Goal: Task Accomplishment & Management: Use online tool/utility

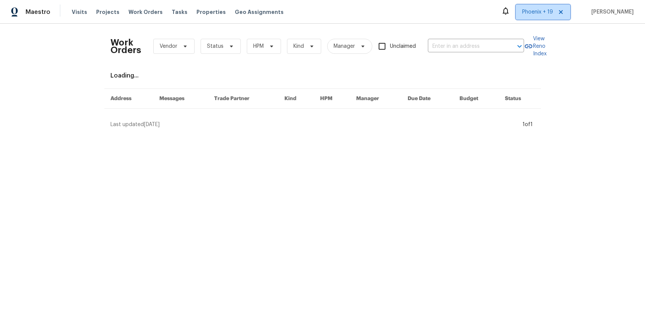
click at [530, 17] on span "Phoenix + 19" at bounding box center [543, 12] width 55 height 15
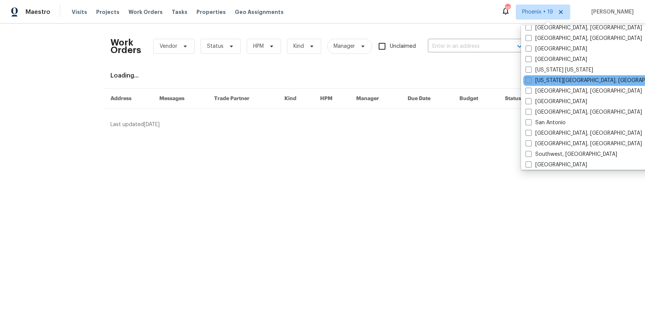
scroll to position [448, 0]
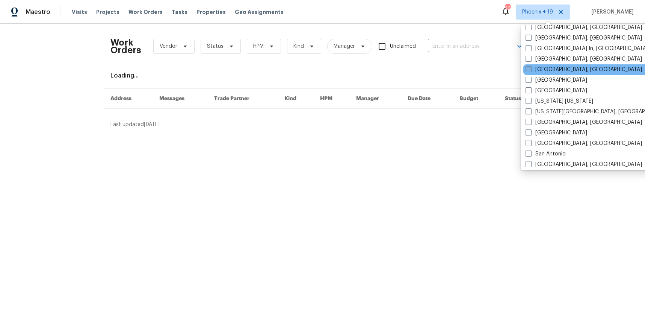
click at [540, 69] on label "[GEOGRAPHIC_DATA], [GEOGRAPHIC_DATA]" at bounding box center [584, 70] width 117 height 8
click at [531, 69] on input "[GEOGRAPHIC_DATA], [GEOGRAPHIC_DATA]" at bounding box center [528, 68] width 5 height 5
checkbox input "true"
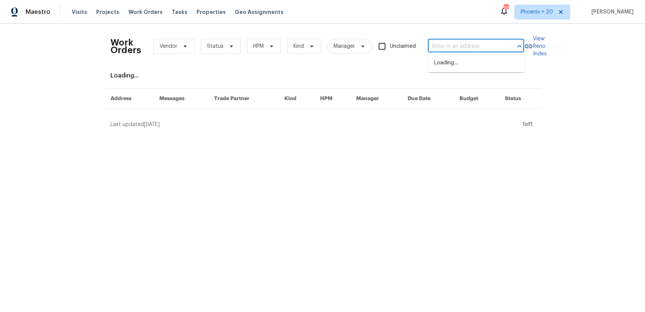
click at [470, 47] on input "text" at bounding box center [465, 47] width 75 height 12
paste input "[STREET_ADDRESS]"
type input "[STREET_ADDRESS]"
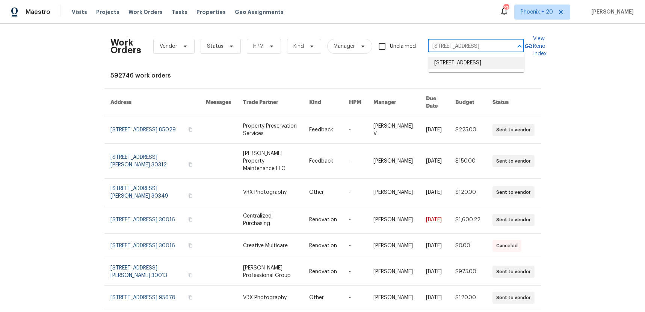
click at [468, 66] on li "[STREET_ADDRESS]" at bounding box center [476, 63] width 96 height 12
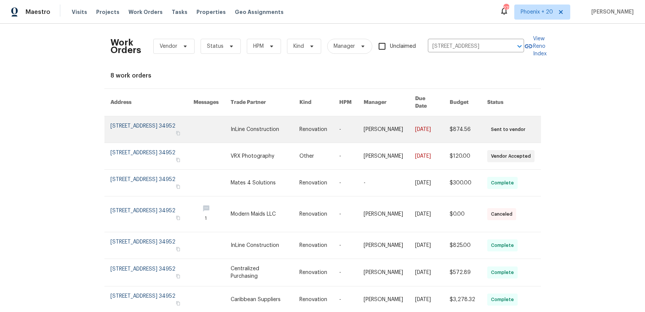
click at [225, 128] on link at bounding box center [212, 129] width 37 height 26
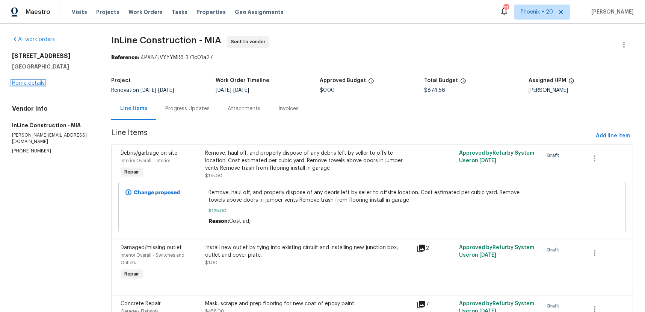
click at [33, 81] on link "Home details" at bounding box center [28, 82] width 33 height 5
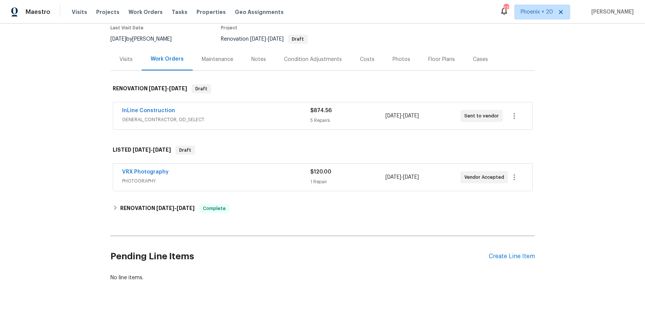
scroll to position [85, 0]
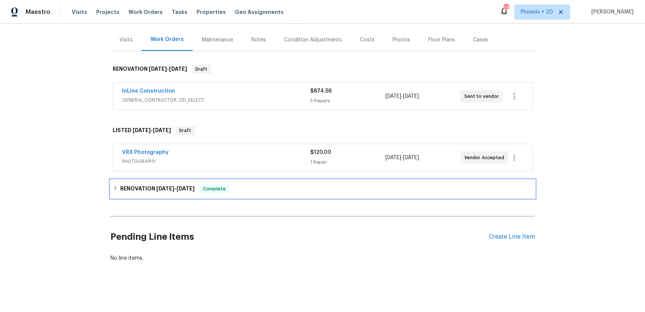
click at [143, 195] on div "RENOVATION [DATE] - [DATE] Complete" at bounding box center [323, 189] width 425 height 18
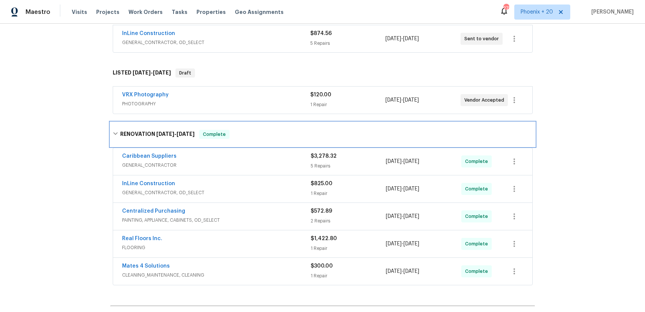
scroll to position [142, 0]
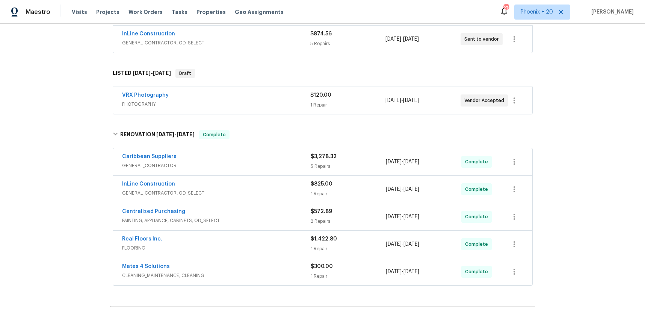
click at [141, 263] on span "Mates 4 Solutions" at bounding box center [146, 266] width 48 height 8
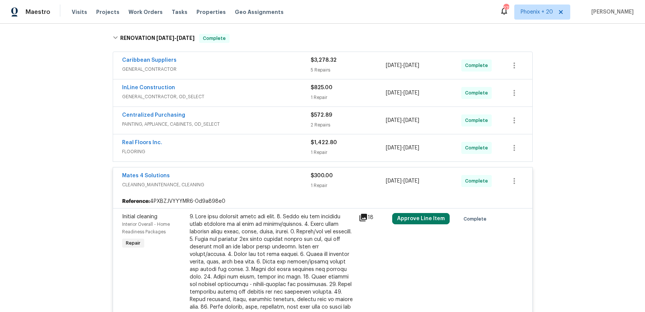
scroll to position [239, 0]
click at [154, 174] on link "Mates 4 Solutions" at bounding box center [146, 175] width 48 height 5
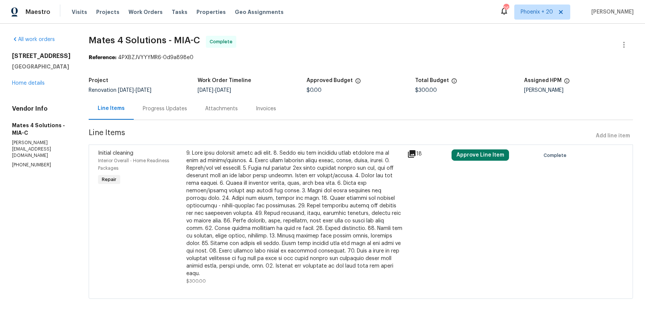
scroll to position [1, 0]
click at [480, 153] on button "Approve Line Item" at bounding box center [481, 153] width 58 height 11
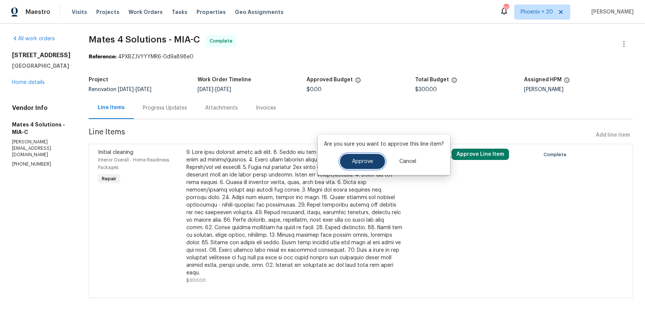
click at [358, 159] on span "Approve" at bounding box center [362, 162] width 21 height 6
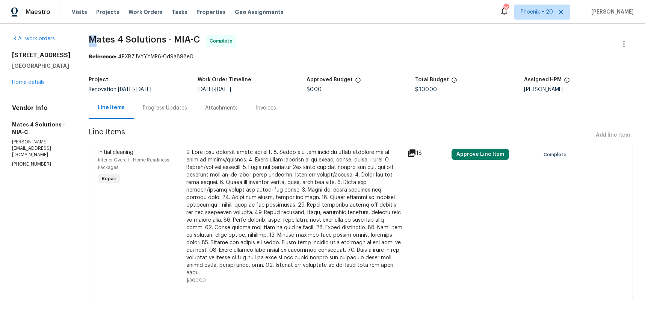
drag, startPoint x: 95, startPoint y: 36, endPoint x: 103, endPoint y: 37, distance: 8.3
click at [103, 37] on div "All work orders [STREET_ADDRESS] Home details Vendor Info Mates 4 Solutions - M…" at bounding box center [322, 171] width 645 height 296
drag, startPoint x: 70, startPoint y: 52, endPoint x: 63, endPoint y: 52, distance: 7.2
click at [70, 52] on h2 "[STREET_ADDRESS]" at bounding box center [41, 55] width 59 height 8
drag, startPoint x: 33, startPoint y: 53, endPoint x: 39, endPoint y: 95, distance: 43.0
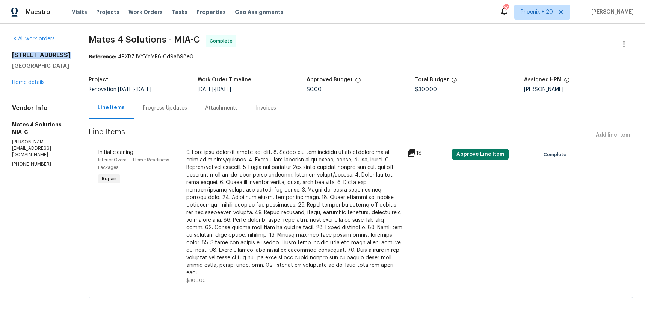
click at [65, 53] on div "All work orders [STREET_ADDRESS] Home details Vendor Info Mates 4 Solutions - M…" at bounding box center [322, 171] width 645 height 296
click at [70, 55] on h2 "[STREET_ADDRESS]" at bounding box center [41, 55] width 59 height 8
drag, startPoint x: 71, startPoint y: 55, endPoint x: 6, endPoint y: 61, distance: 65.2
click at [8, 56] on div "All work orders [STREET_ADDRESS] Home details Vendor Info Mates 4 Solutions - M…" at bounding box center [322, 171] width 645 height 296
copy h2 "[STREET_ADDRESS]"
